Goal: Check status: Check status

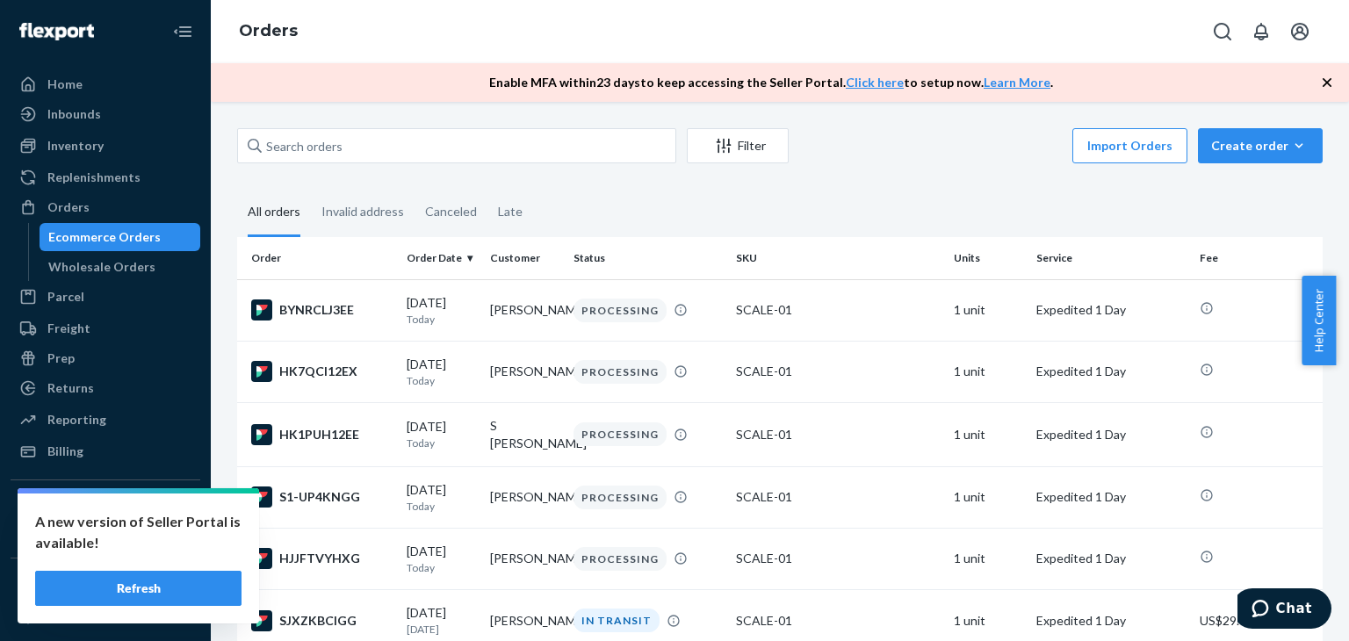
click at [154, 580] on button "Refresh" at bounding box center [138, 588] width 206 height 35
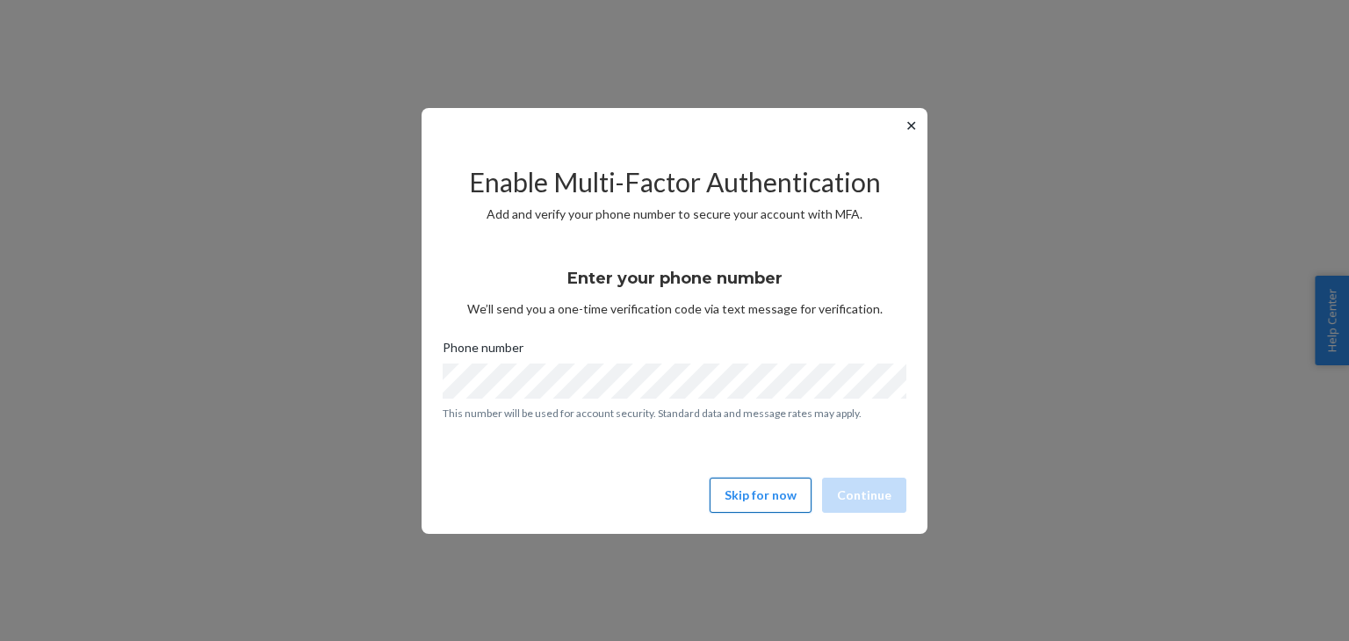
click at [749, 496] on button "Skip for now" at bounding box center [761, 495] width 102 height 35
click at [775, 486] on button "Skip for now" at bounding box center [761, 495] width 102 height 35
